Goal: Task Accomplishment & Management: Manage account settings

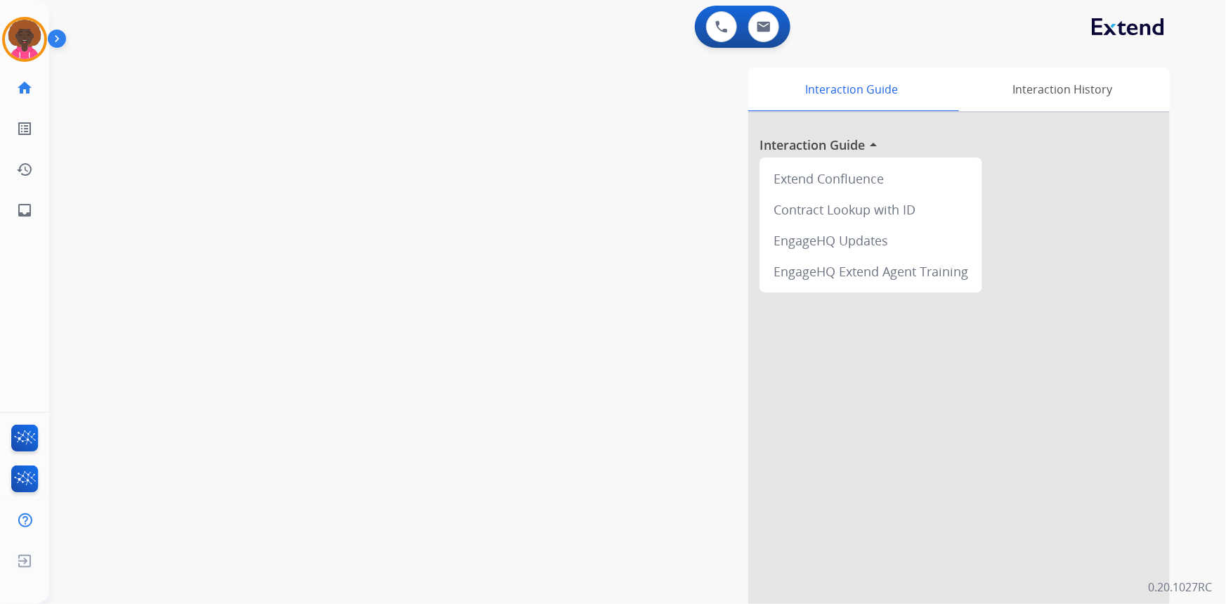
click at [26, 56] on img at bounding box center [24, 39] width 39 height 39
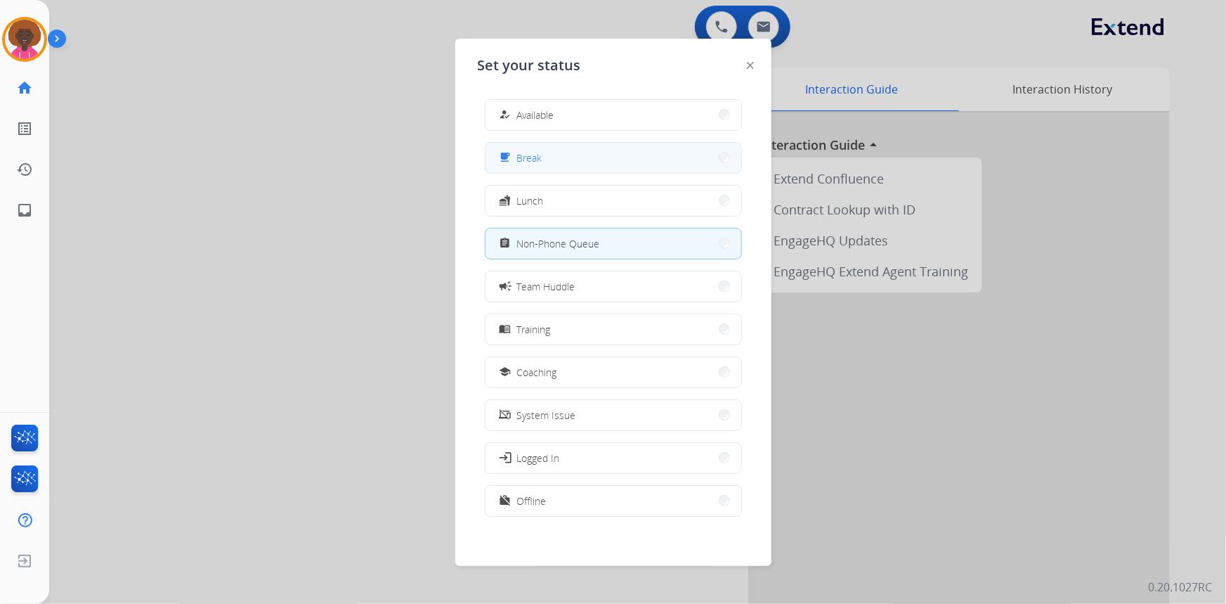
click at [564, 164] on button "free_breakfast Break" at bounding box center [614, 158] width 256 height 30
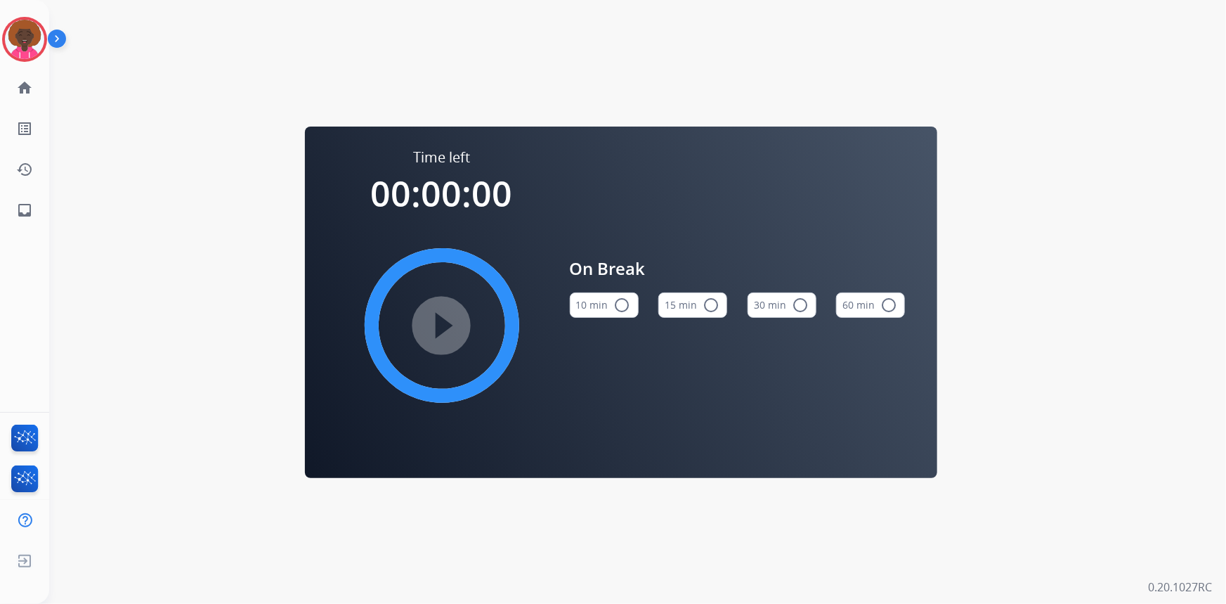
click at [722, 308] on button "15 min radio_button_unchecked" at bounding box center [692, 304] width 69 height 25
click at [434, 334] on mat-icon "play_circle_filled" at bounding box center [442, 325] width 17 height 17
click at [39, 43] on img at bounding box center [24, 39] width 39 height 39
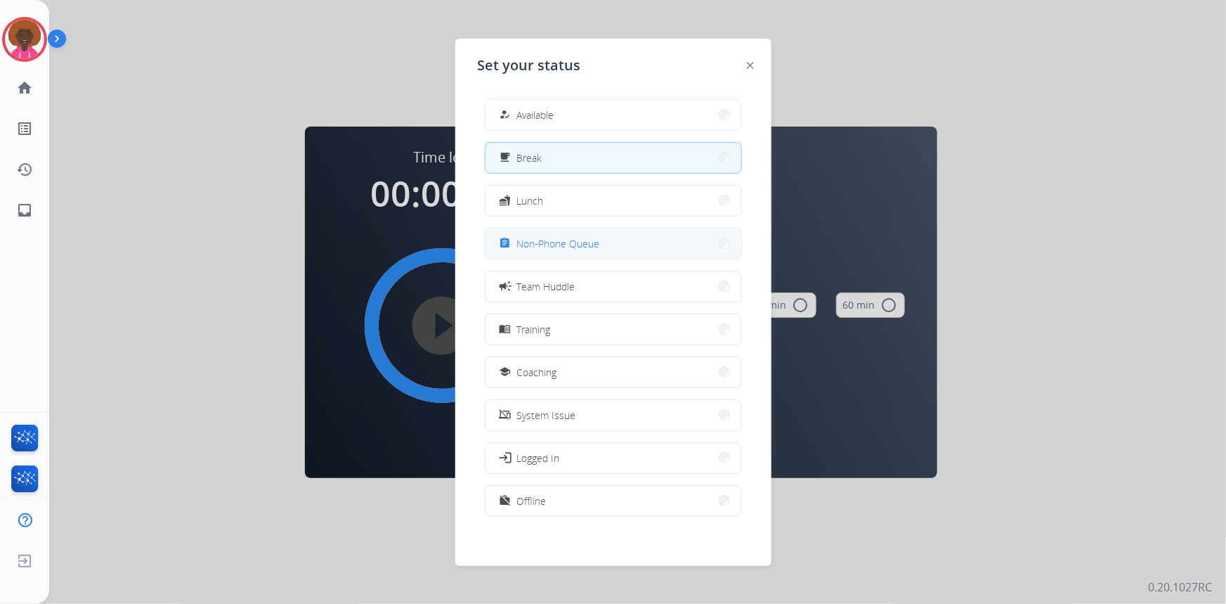
click at [557, 242] on span "Non-Phone Queue" at bounding box center [558, 243] width 83 height 15
